Goal: Find specific page/section: Find specific page/section

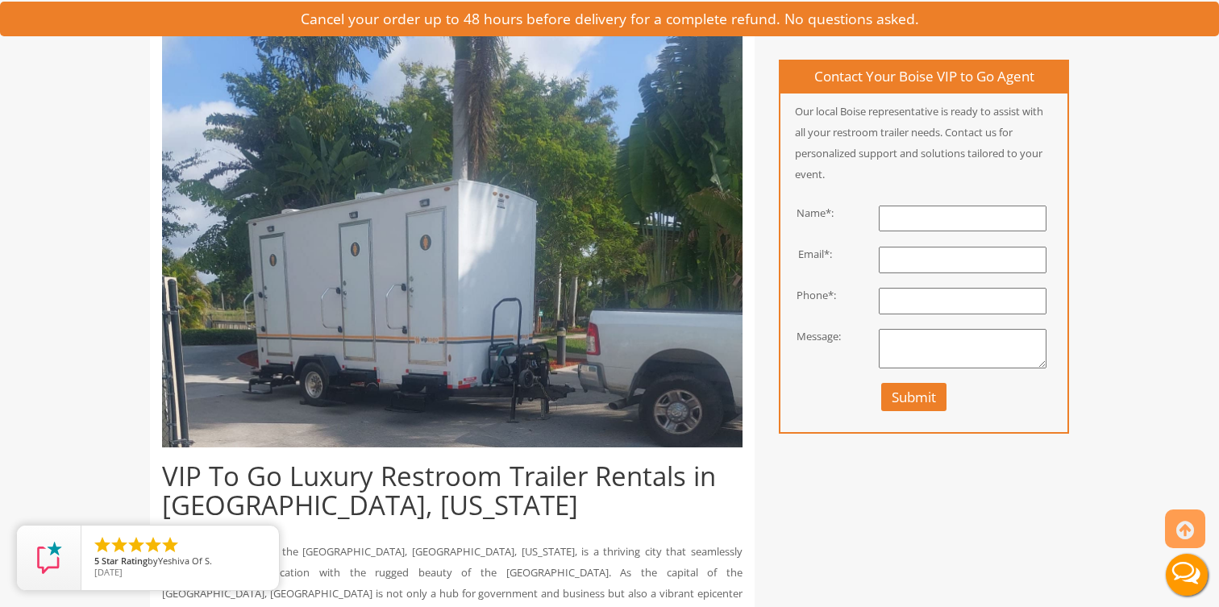
scroll to position [323, 0]
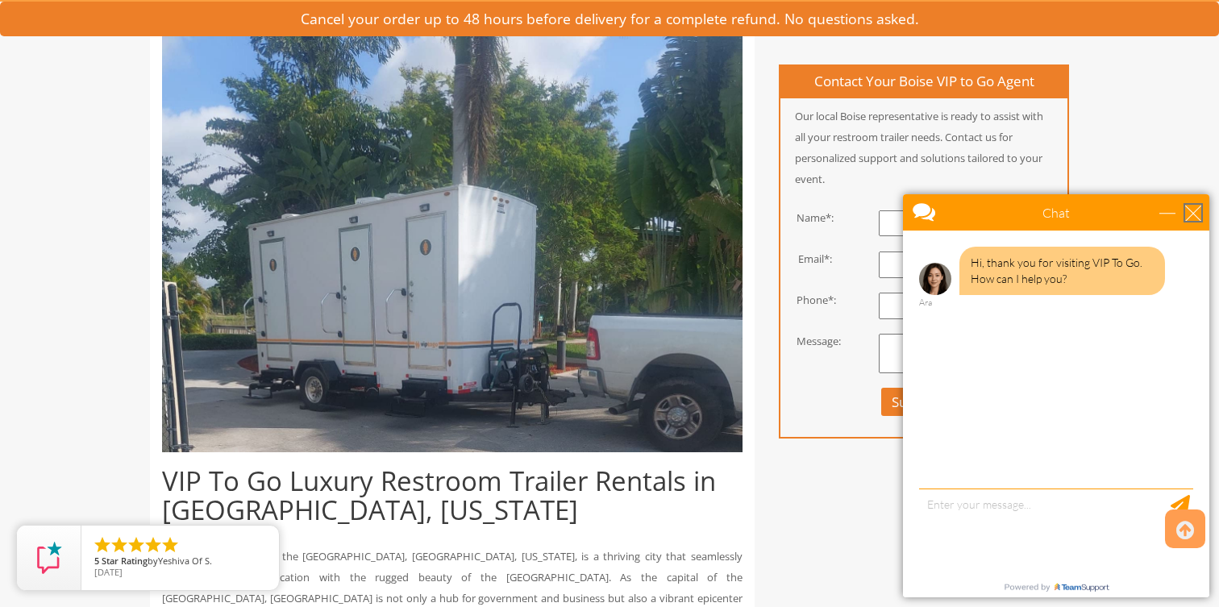
click at [1192, 213] on div "close" at bounding box center [1193, 213] width 16 height 16
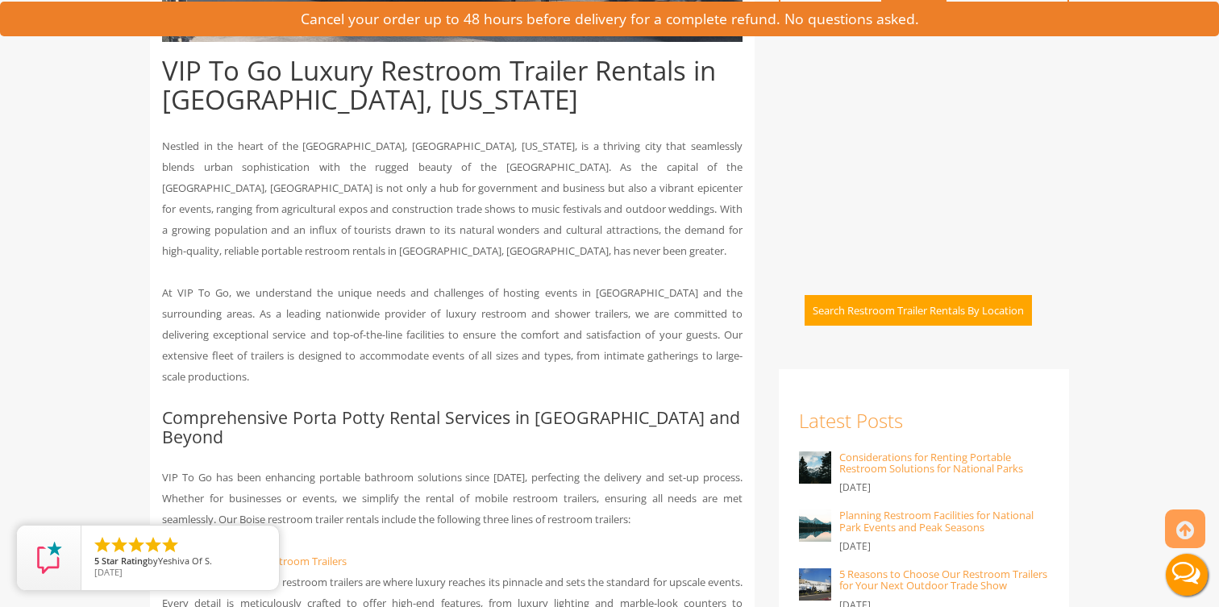
scroll to position [0, 0]
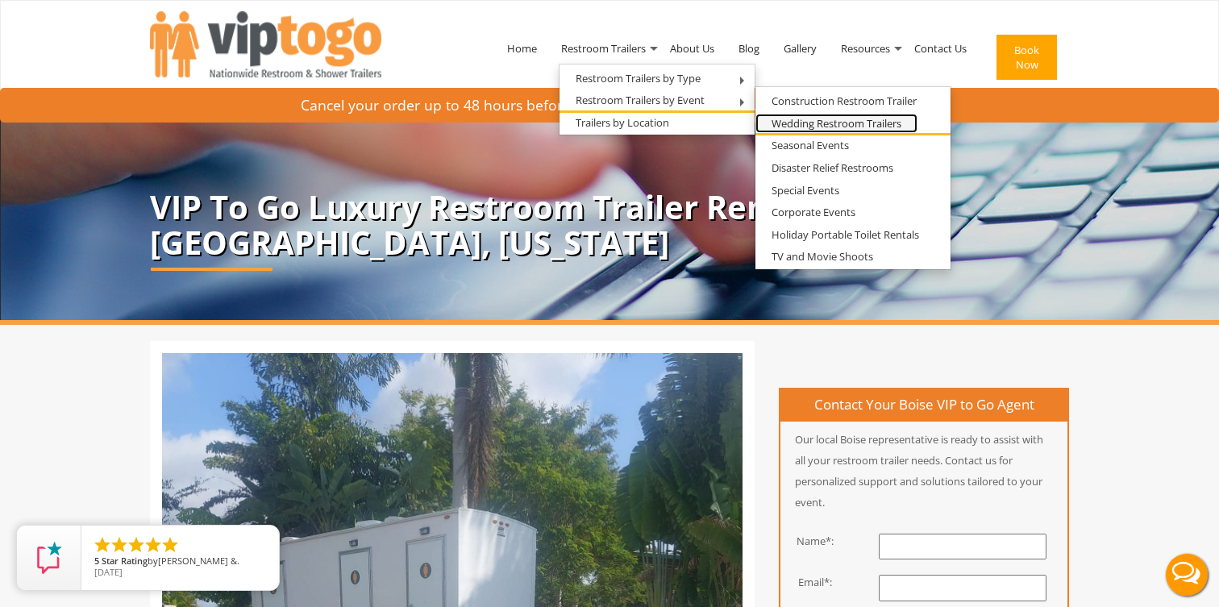
click at [823, 119] on link "Wedding Restroom Trailers" at bounding box center [836, 124] width 162 height 20
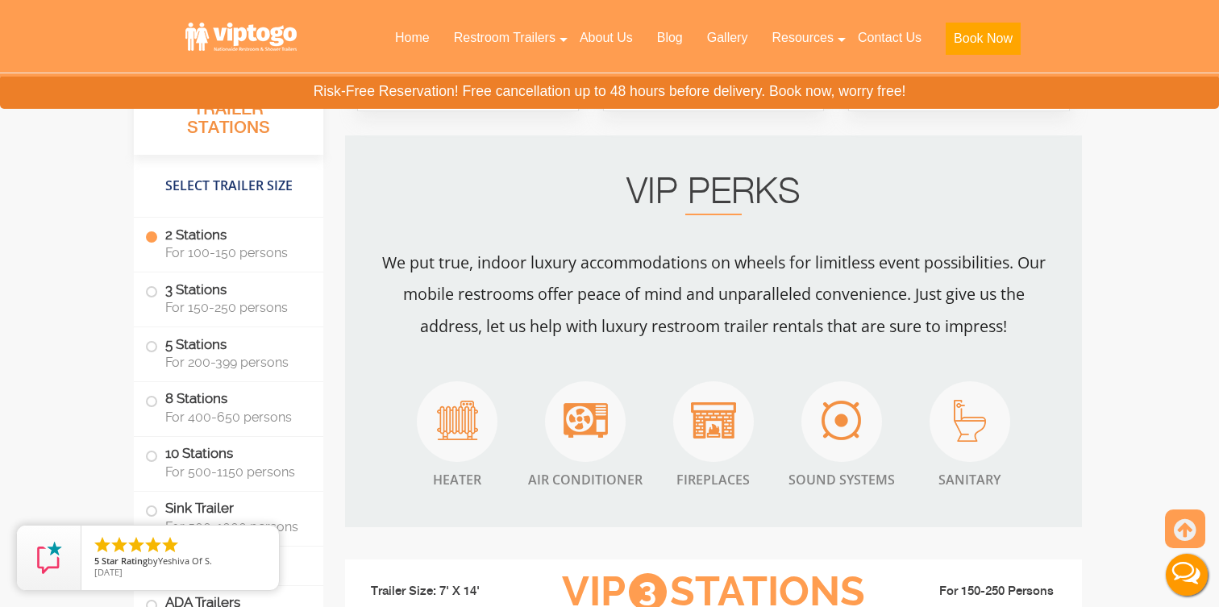
scroll to position [2174, 0]
